Goal: Task Accomplishment & Management: Complete application form

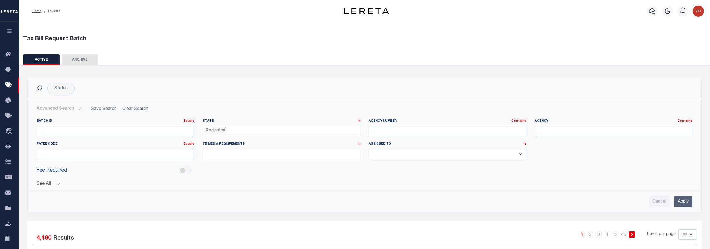
select select
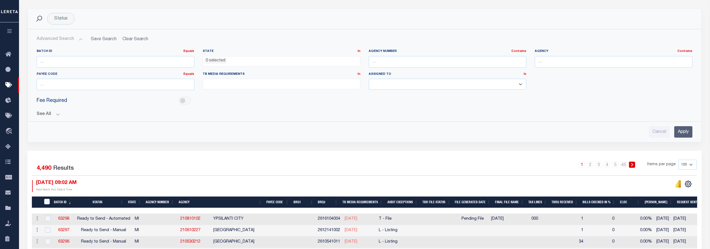
scroll to position [70, 0]
click at [393, 62] on input "text" at bounding box center [448, 61] width 158 height 11
click at [284, 84] on ul at bounding box center [281, 83] width 157 height 8
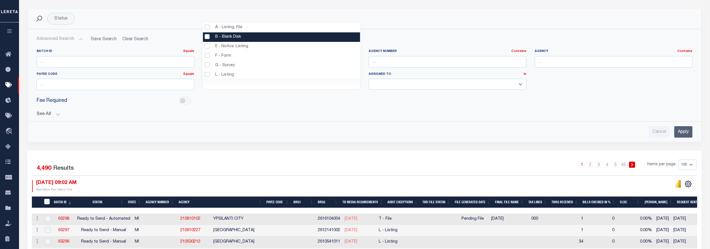
scroll to position [0, 0]
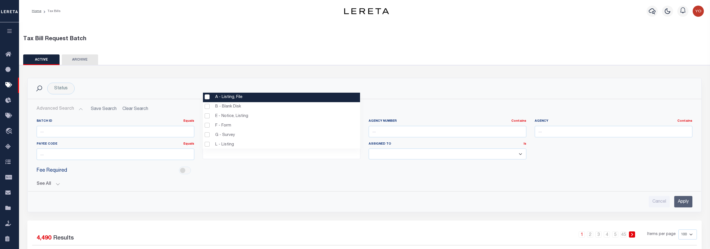
click at [380, 85] on div "Status Search" at bounding box center [364, 89] width 665 height 12
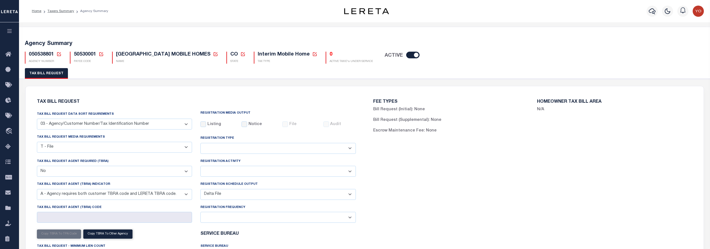
select select "27"
select select "22"
select select "false"
select select "9"
select select "2"
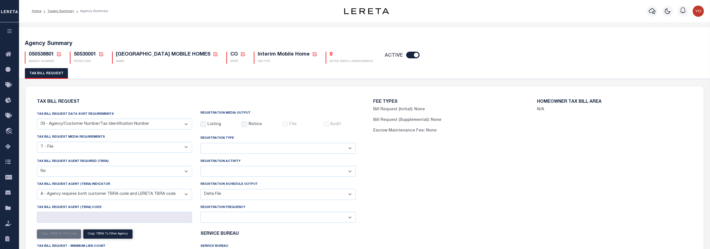
select select
select select "7803021001"
click at [9, 29] on icon "button" at bounding box center [9, 31] width 6 height 5
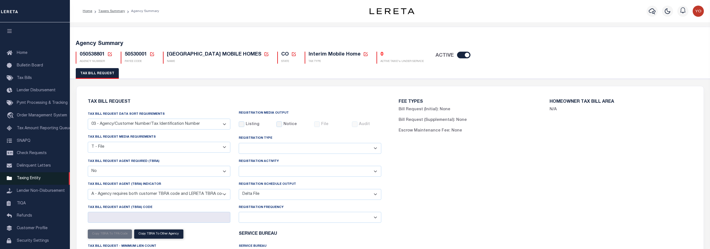
click at [34, 178] on span "Taxing Entity" at bounding box center [29, 179] width 24 height 4
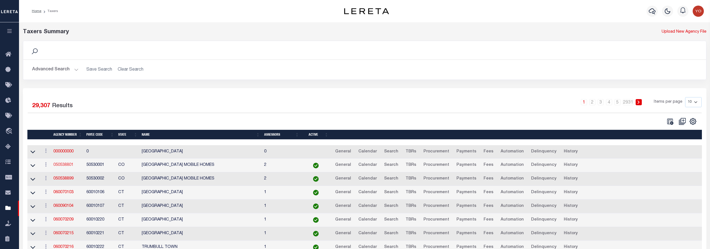
click at [61, 167] on link "050538801" at bounding box center [63, 165] width 20 height 4
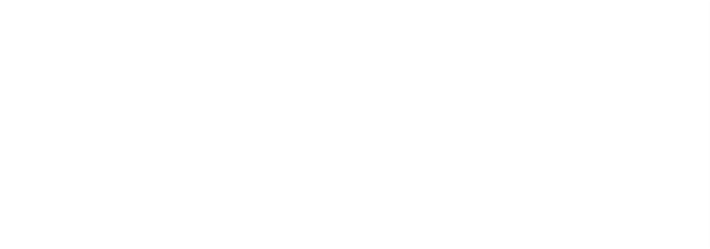
select select
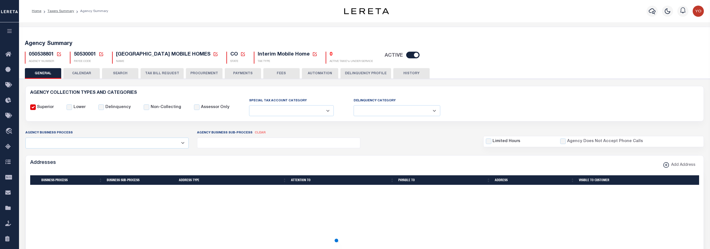
click at [156, 73] on button "TAX BILL REQUEST" at bounding box center [162, 73] width 43 height 11
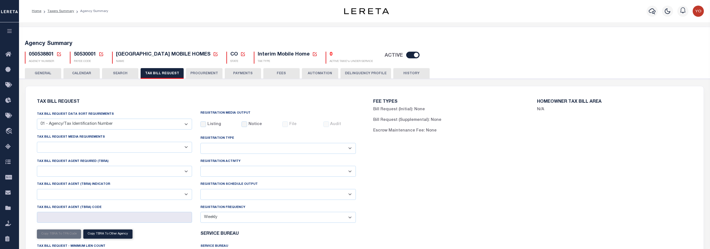
select select "27"
select select "22"
select select "false"
select select "9"
select select "2"
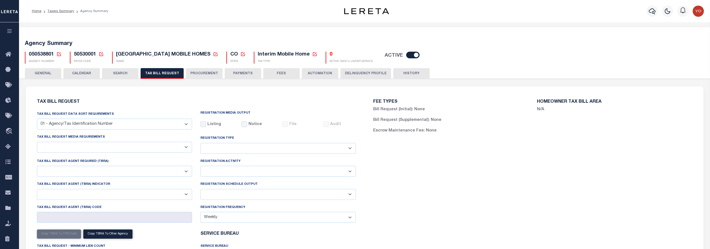
select select
select select "7803021001"
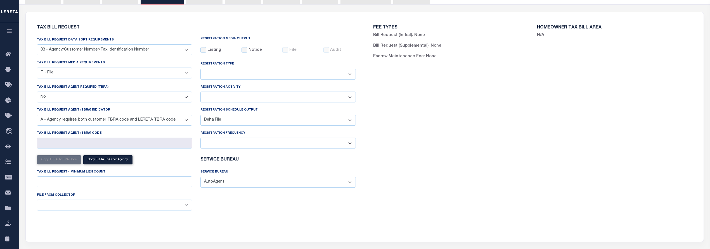
click at [264, 148] on select "Daily Monthly - First Day of the Month Monthly - Last Day of the Month Monthly …" at bounding box center [279, 143] width 156 height 11
click at [266, 146] on select "Daily Monthly - First Day of the Month Monthly - Last Day of the Month Monthly …" at bounding box center [279, 143] width 156 height 11
